Goal: Information Seeking & Learning: Understand process/instructions

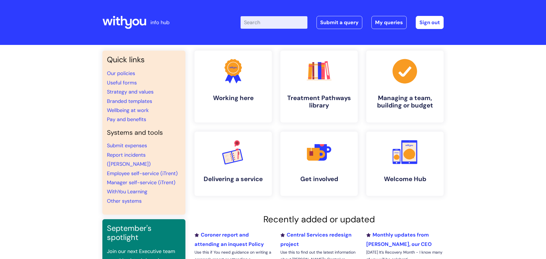
click at [251, 23] on input "Enter your search term here..." at bounding box center [274, 22] width 67 height 13
type input "glasses reimbursement"
click button "Search" at bounding box center [0, 0] width 0 height 0
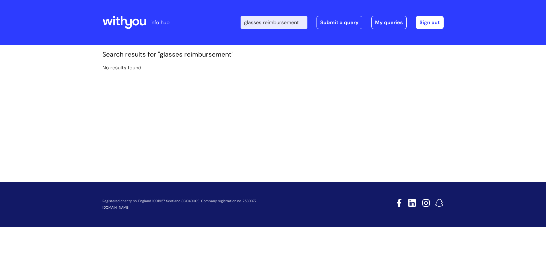
click at [264, 24] on input "glasses reimbursement" at bounding box center [274, 22] width 67 height 13
type input "glasses expenses"
click button "Search" at bounding box center [0, 0] width 0 height 0
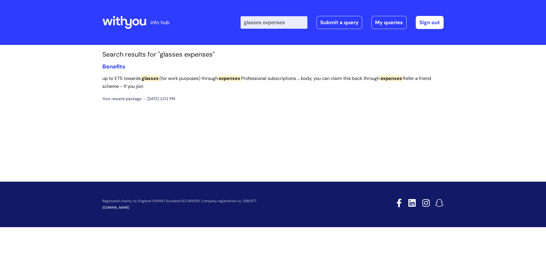
click at [124, 99] on span "Your reward package" at bounding box center [121, 98] width 39 height 7
click at [120, 82] on p "up to £75 towards glasses (for work purposes) through expenses Professional sub…" at bounding box center [272, 83] width 341 height 17
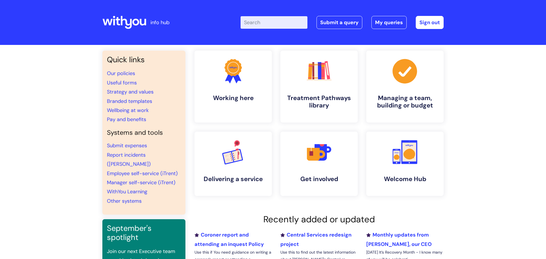
click at [248, 26] on input "Enter your search term here..." at bounding box center [274, 22] width 67 height 13
click at [119, 75] on link "Our policies" at bounding box center [121, 73] width 28 height 7
click at [121, 121] on link "Pay and benefits" at bounding box center [126, 119] width 39 height 7
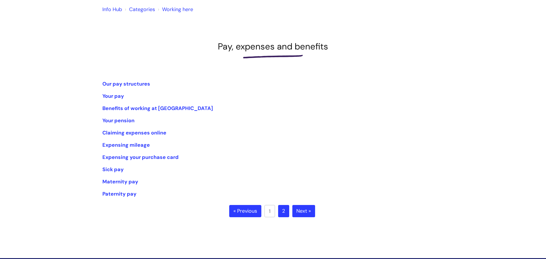
scroll to position [49, 0]
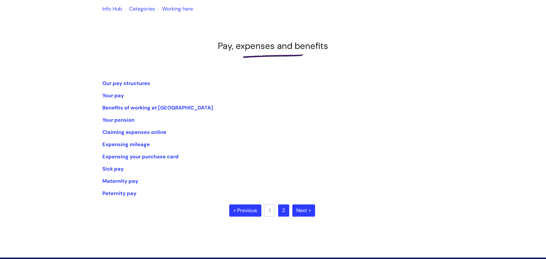
click at [286, 212] on link "2" at bounding box center [283, 211] width 11 height 13
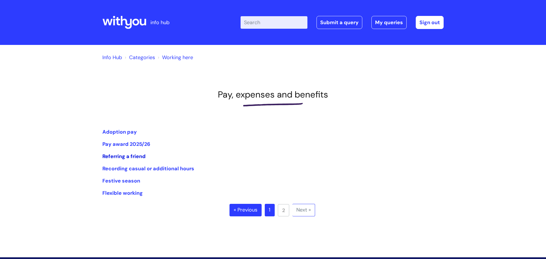
click at [114, 156] on link "Referring a friend" at bounding box center [123, 156] width 43 height 7
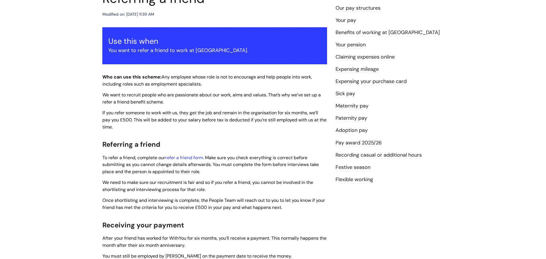
scroll to position [80, 0]
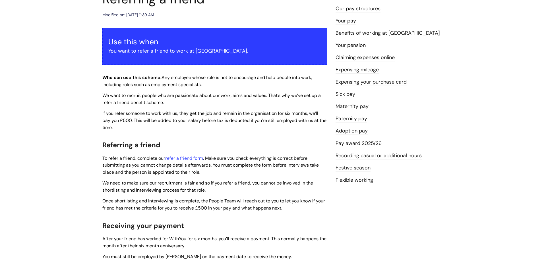
click at [354, 31] on link "Benefits of working at [GEOGRAPHIC_DATA]" at bounding box center [388, 33] width 104 height 7
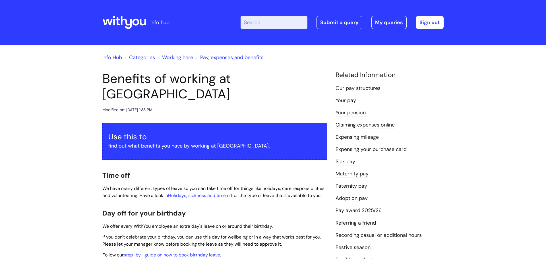
click at [216, 58] on link "Pay, expenses and benefits" at bounding box center [231, 57] width 63 height 7
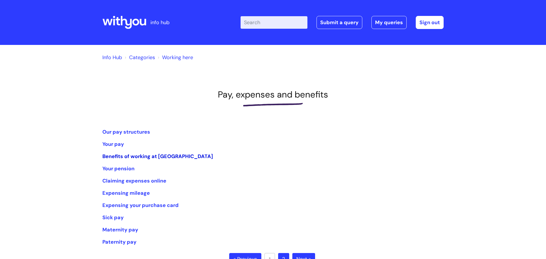
click at [140, 157] on link "Benefits of working at [GEOGRAPHIC_DATA]" at bounding box center [157, 156] width 111 height 7
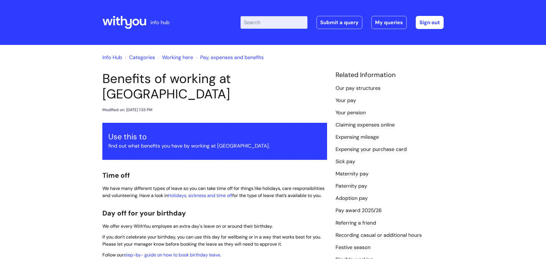
click at [251, 58] on link "Pay, expenses and benefits" at bounding box center [231, 57] width 63 height 7
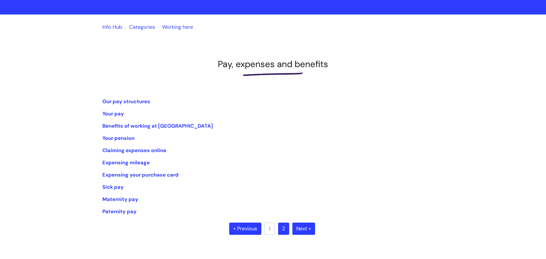
scroll to position [32, 0]
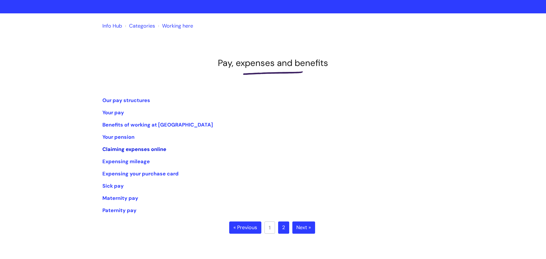
click at [136, 149] on link "Claiming expenses online" at bounding box center [134, 149] width 64 height 7
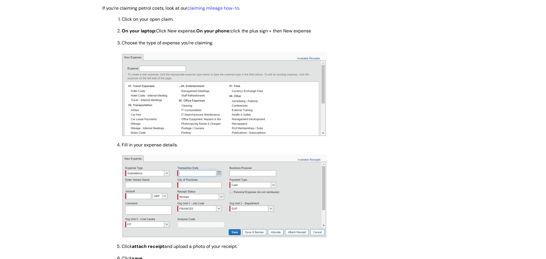
scroll to position [346, 0]
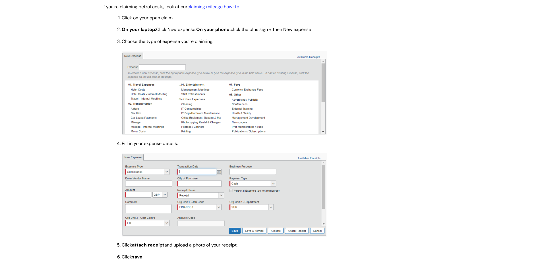
click at [322, 131] on img at bounding box center [224, 93] width 205 height 84
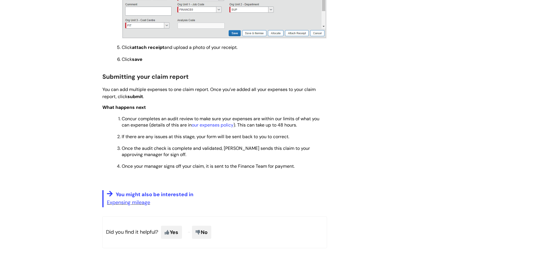
scroll to position [545, 0]
click at [216, 124] on link "our expenses policy" at bounding box center [213, 124] width 42 height 6
